Goal: Check status: Check status

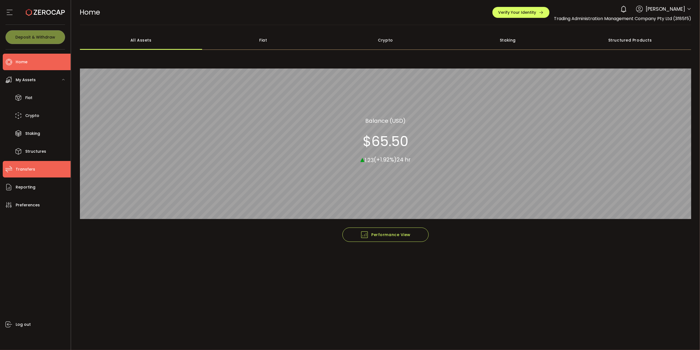
click at [29, 165] on span "Transfers" at bounding box center [26, 169] width 20 height 8
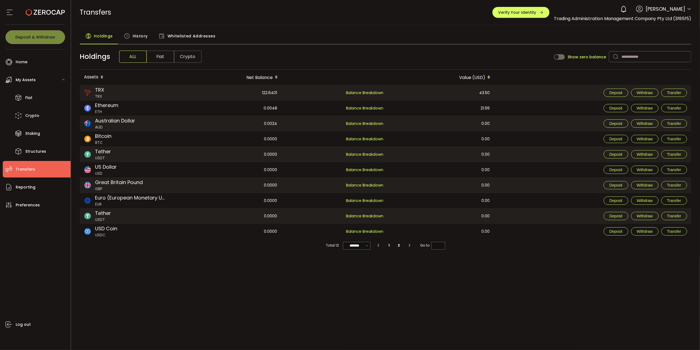
click at [136, 36] on span "History" at bounding box center [140, 36] width 15 height 11
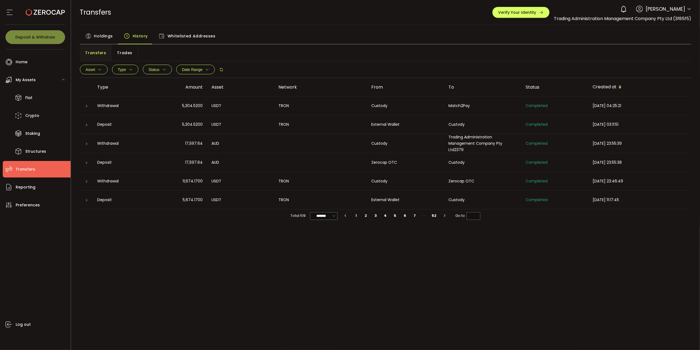
drag, startPoint x: 117, startPoint y: 109, endPoint x: 637, endPoint y: 106, distance: 519.6
click at [637, 106] on tr "Withdrawal 5,304.5200 USDT TRON Custody Match2Pay Completed [DATE] 04:25:21" at bounding box center [386, 105] width 612 height 19
click at [472, 112] on td "Match2Pay" at bounding box center [483, 105] width 77 height 19
drag, startPoint x: 110, startPoint y: 129, endPoint x: 502, endPoint y: 126, distance: 391.9
click at [502, 126] on tr "Deposit 5,304.5200 USDT TRON External Wallet Custody Completed [DATE] 03:11:51" at bounding box center [386, 124] width 612 height 19
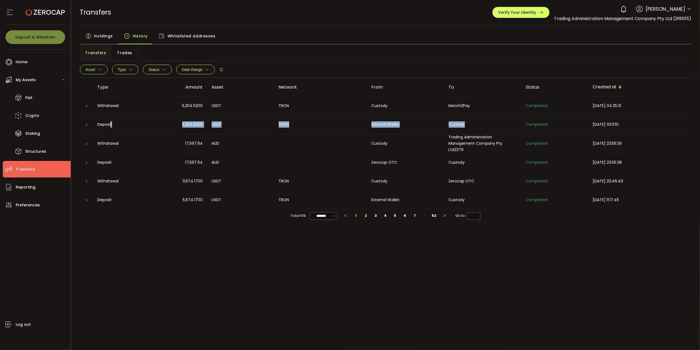
drag, startPoint x: 186, startPoint y: 108, endPoint x: 587, endPoint y: 108, distance: 401.5
click at [587, 108] on tr "Withdrawal 5,304.5200 USDT TRON Custody Match2Pay Completed [DATE] 04:25:21" at bounding box center [386, 105] width 612 height 19
click at [191, 111] on td "5,304.5200" at bounding box center [177, 105] width 62 height 19
